Goal: Information Seeking & Learning: Learn about a topic

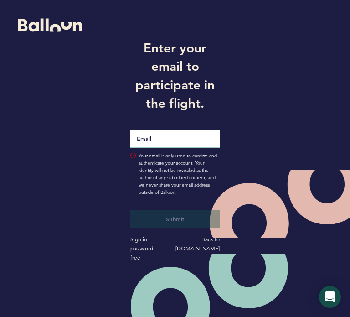
click at [155, 142] on input "Email" at bounding box center [174, 138] width 89 height 17
type input "[EMAIL_ADDRESS][DOMAIN_NAME]"
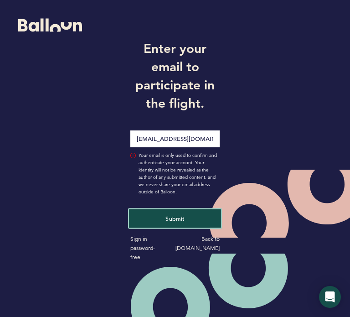
click at [180, 221] on span "Submit" at bounding box center [174, 218] width 19 height 7
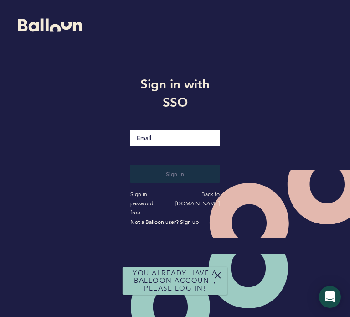
click at [169, 146] on input "Email" at bounding box center [174, 137] width 89 height 17
type input "[EMAIL_ADDRESS][DOMAIN_NAME]"
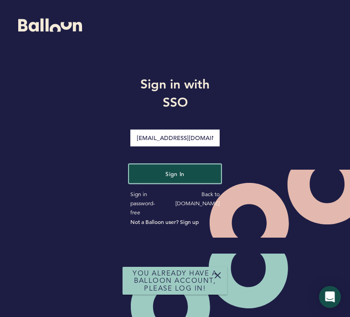
click at [176, 177] on span "Sign in" at bounding box center [174, 173] width 19 height 7
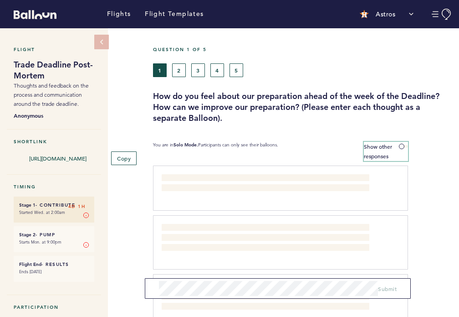
click at [350, 147] on span at bounding box center [403, 146] width 9 height 3
click at [0, 0] on input "Show other responses" at bounding box center [0, 0] width 0 height 0
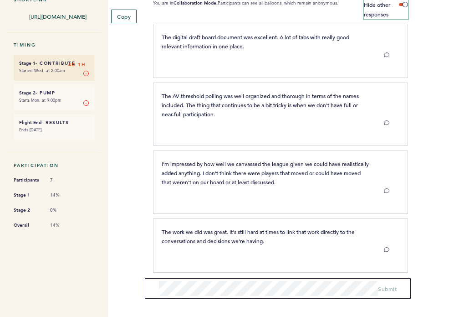
scroll to position [145, 0]
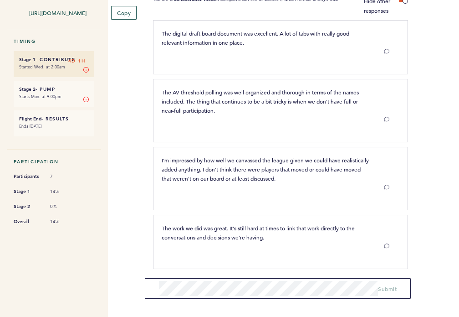
click at [272, 158] on span "I'm impressed by how well we canvassed the league given we could have realistic…" at bounding box center [266, 169] width 209 height 26
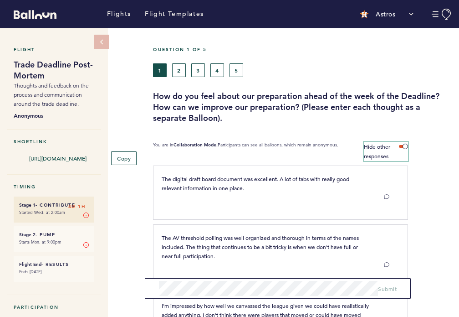
click at [350, 146] on label "Hide other responses" at bounding box center [386, 151] width 44 height 19
click at [0, 0] on input "Hide other responses" at bounding box center [0, 0] width 0 height 0
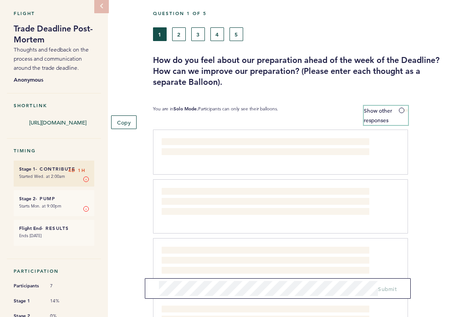
scroll to position [42, 0]
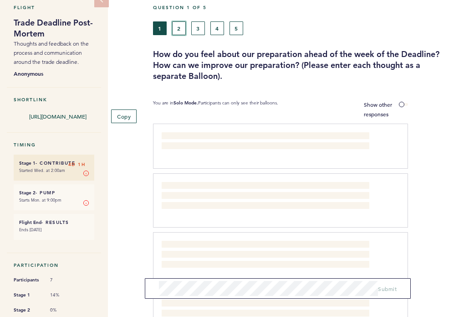
click at [181, 25] on button "2" at bounding box center [179, 28] width 14 height 14
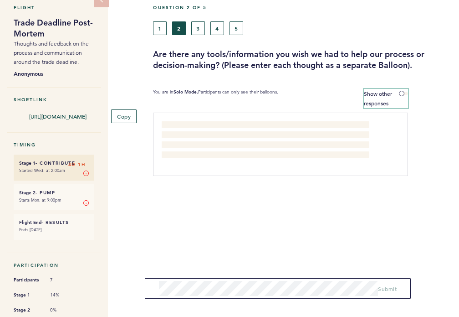
click at [350, 93] on label "Show other responses" at bounding box center [386, 98] width 44 height 19
click at [0, 0] on input "Show other responses" at bounding box center [0, 0] width 0 height 0
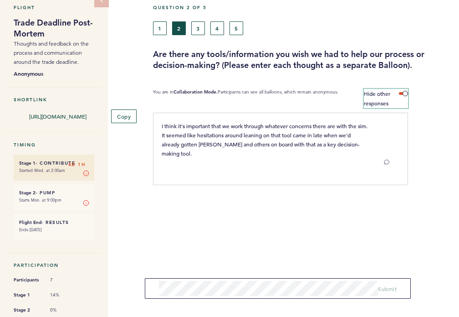
click at [350, 93] on span at bounding box center [403, 93] width 9 height 3
click at [0, 0] on input "Hide other responses" at bounding box center [0, 0] width 0 height 0
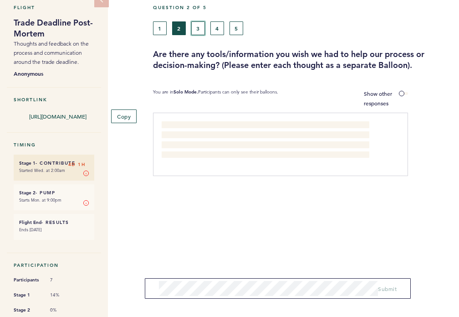
click at [198, 28] on button "3" at bounding box center [198, 28] width 14 height 14
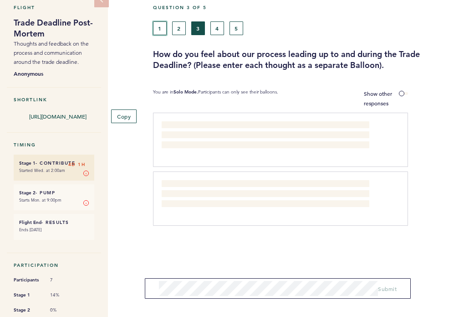
click at [161, 31] on button "1" at bounding box center [160, 28] width 14 height 14
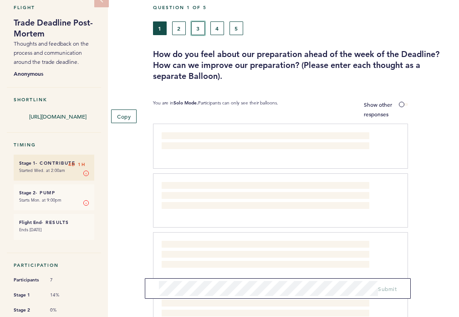
click at [199, 30] on button "3" at bounding box center [198, 28] width 14 height 14
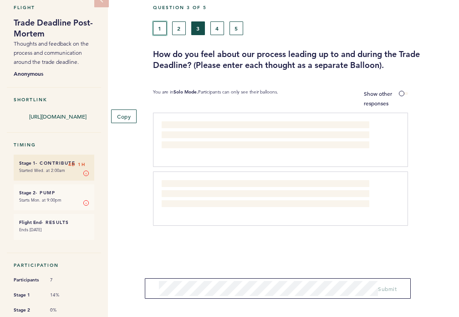
click at [155, 31] on button "1" at bounding box center [160, 28] width 14 height 14
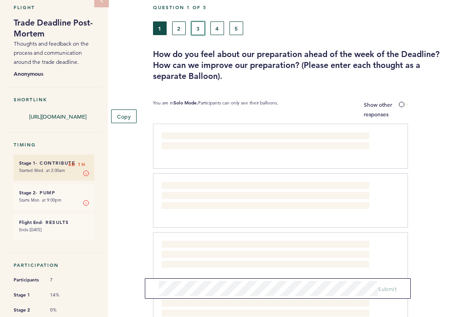
click at [198, 28] on button "3" at bounding box center [198, 28] width 14 height 14
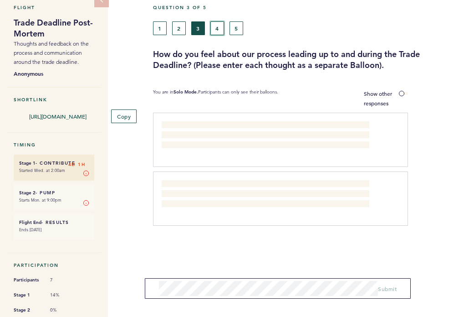
click at [217, 27] on button "4" at bounding box center [218, 28] width 14 height 14
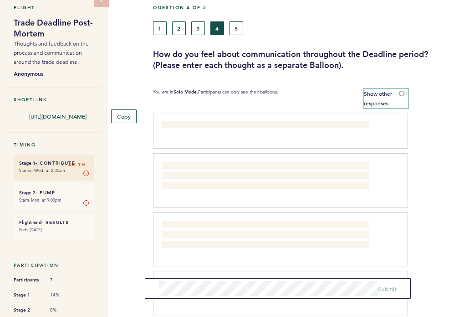
click at [350, 93] on label "Show other responses" at bounding box center [386, 98] width 44 height 19
click at [0, 0] on input "Show other responses" at bounding box center [0, 0] width 0 height 0
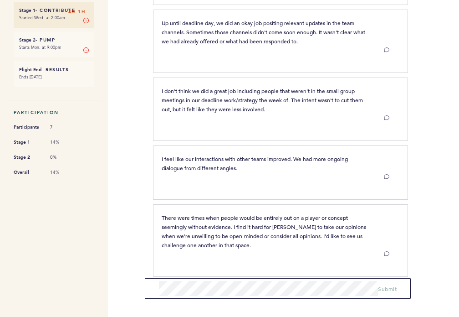
scroll to position [193, 0]
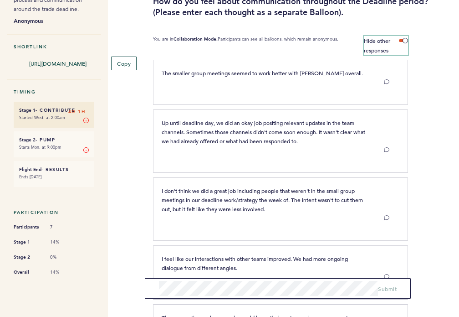
click at [350, 39] on span at bounding box center [403, 40] width 9 height 3
click at [0, 0] on input "Hide other responses" at bounding box center [0, 0] width 0 height 0
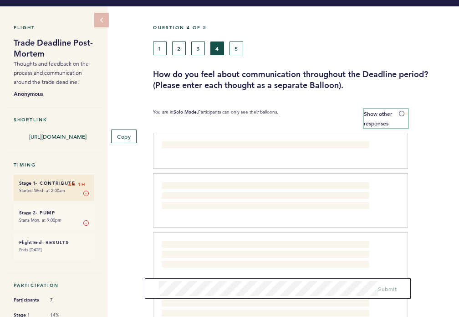
scroll to position [0, 0]
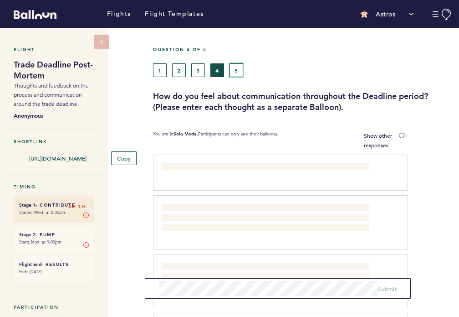
click at [236, 67] on button "5" at bounding box center [237, 70] width 14 height 14
